Goal: Information Seeking & Learning: Learn about a topic

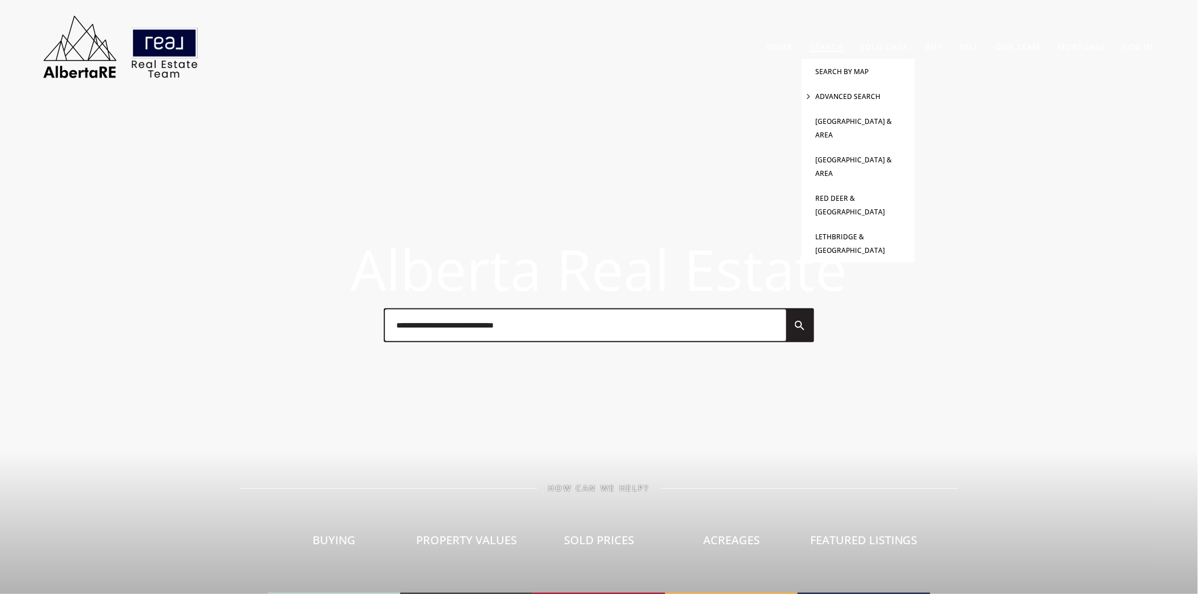
click at [830, 98] on link "Advanced Search" at bounding box center [848, 97] width 65 height 10
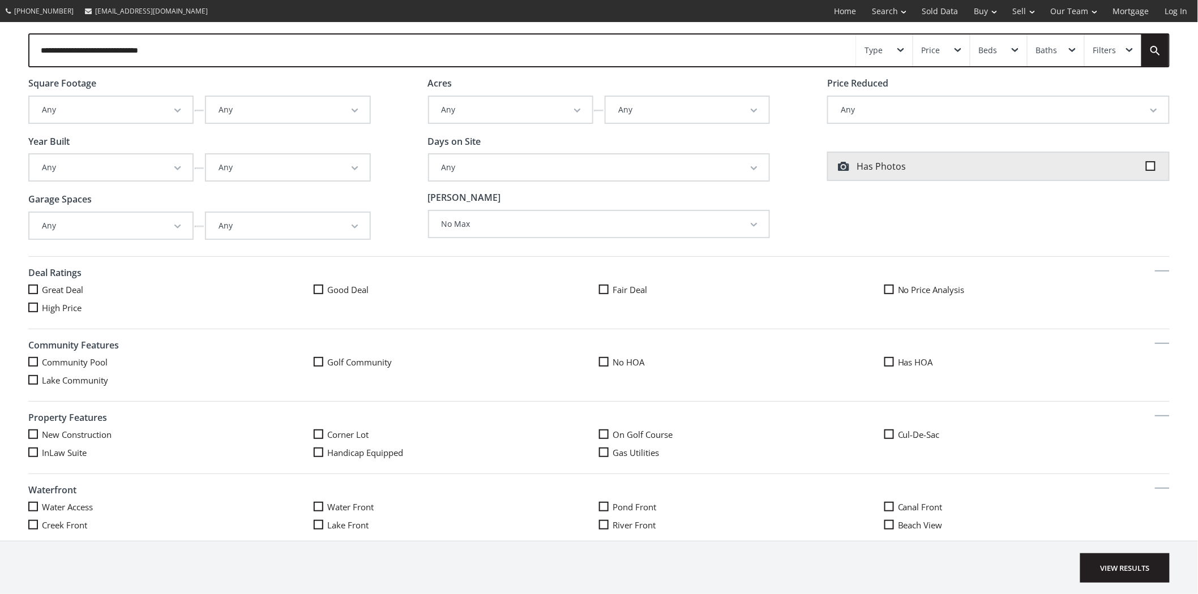
click at [342, 162] on button "Any" at bounding box center [287, 168] width 163 height 26
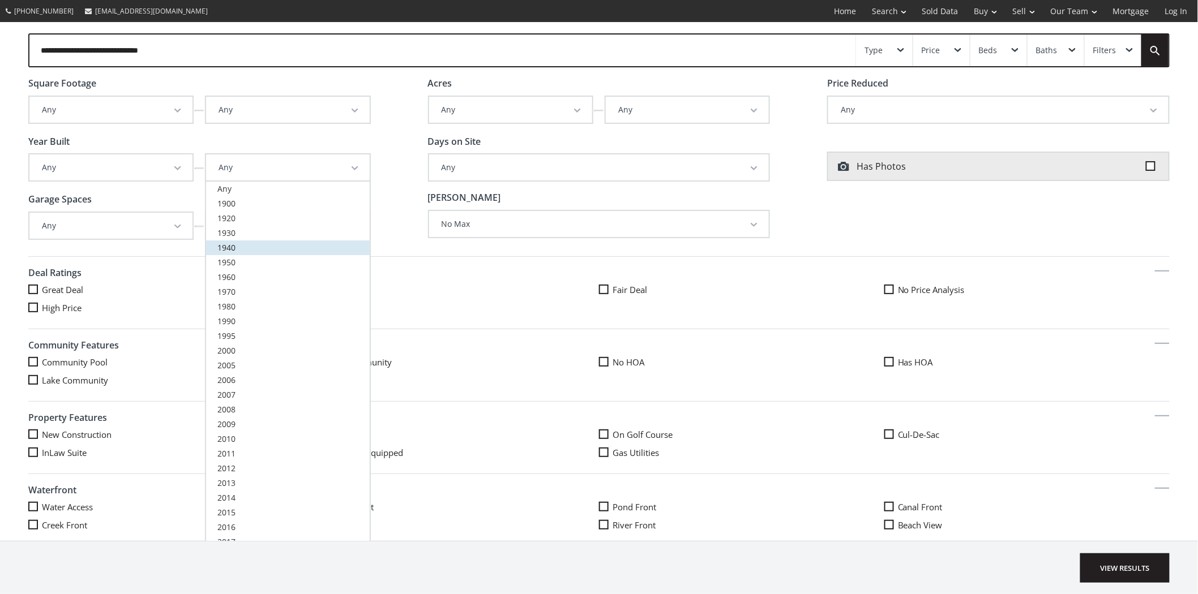
click at [217, 248] on span "1940" at bounding box center [226, 247] width 18 height 11
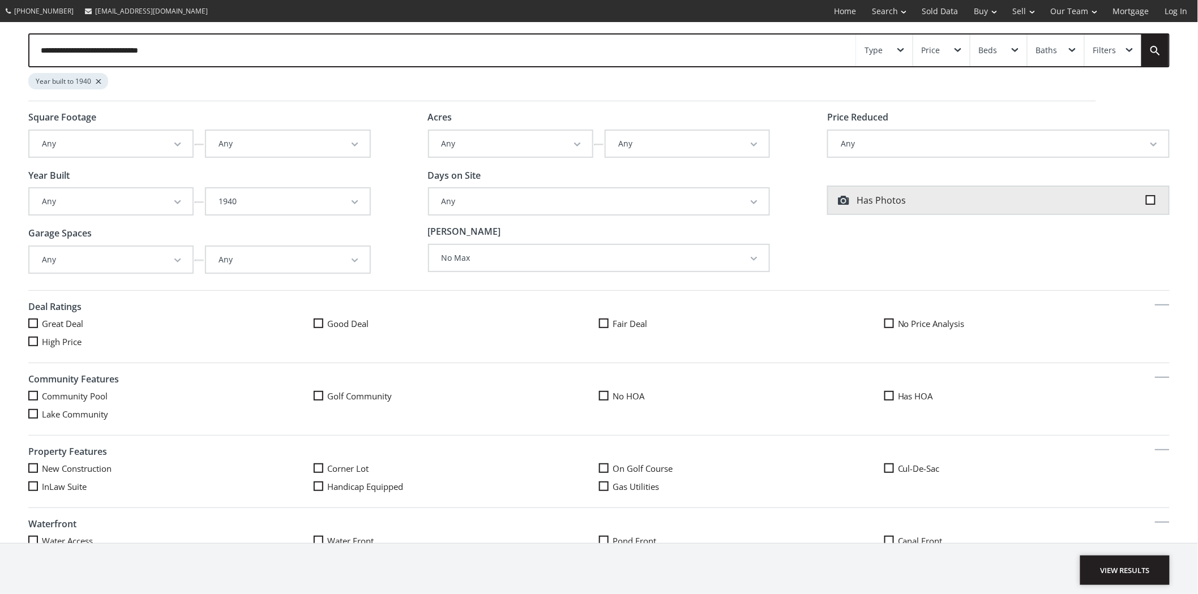
click at [1136, 562] on span "View Results" at bounding box center [1124, 570] width 89 height 29
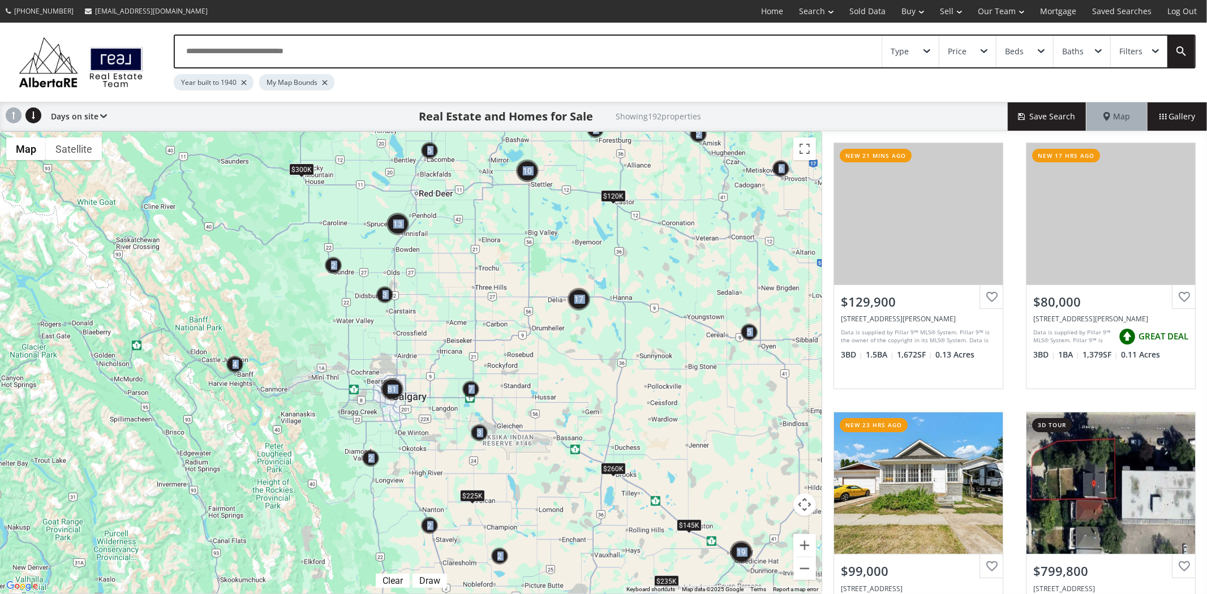
drag, startPoint x: 472, startPoint y: 324, endPoint x: 526, endPoint y: 298, distance: 60.0
click at [526, 298] on div "← Move left → Move right ↑ Move up ↓ Move down + Zoom in - Zoom out Home Jump l…" at bounding box center [411, 362] width 822 height 463
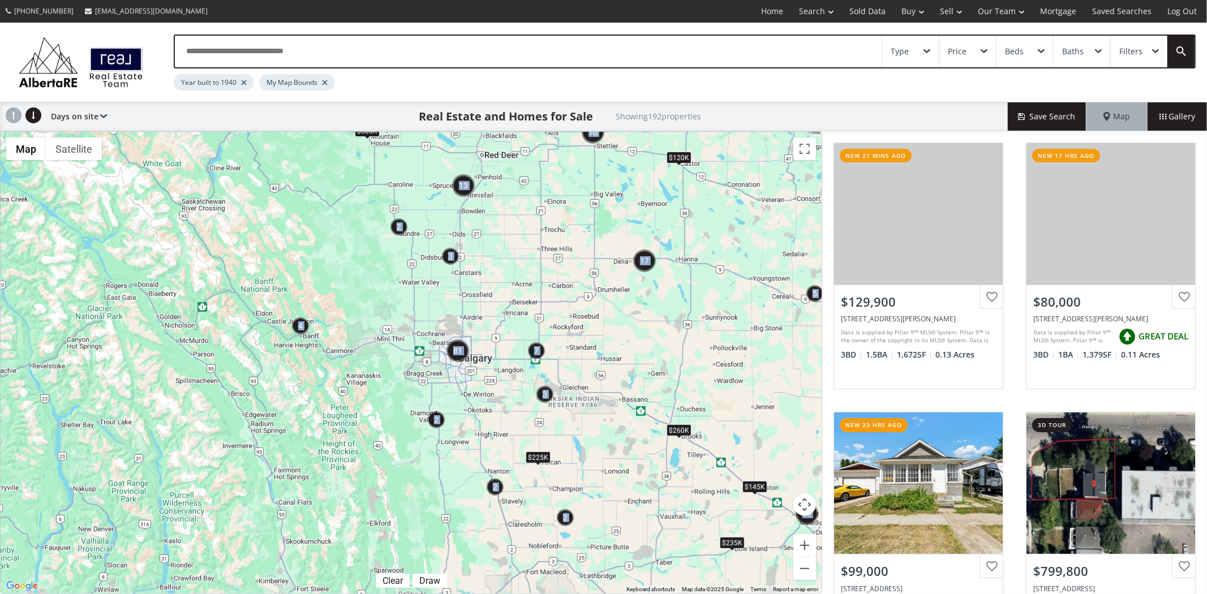
drag, startPoint x: 469, startPoint y: 329, endPoint x: 535, endPoint y: 290, distance: 77.1
click at [535, 290] on div "$300K $120K $145K $260K $50K $235K $225K" at bounding box center [411, 363] width 821 height 462
